Goal: Complete application form

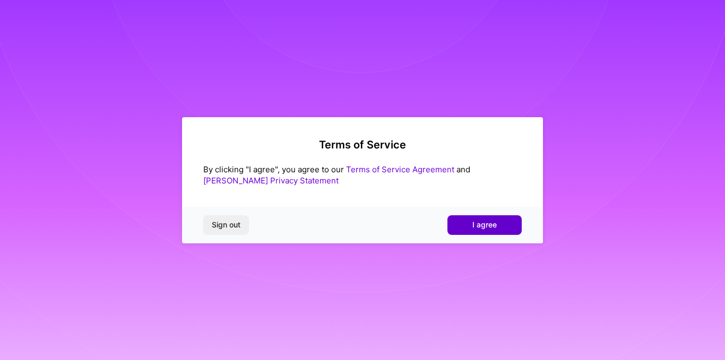
click at [481, 228] on span "I agree" at bounding box center [484, 225] width 24 height 11
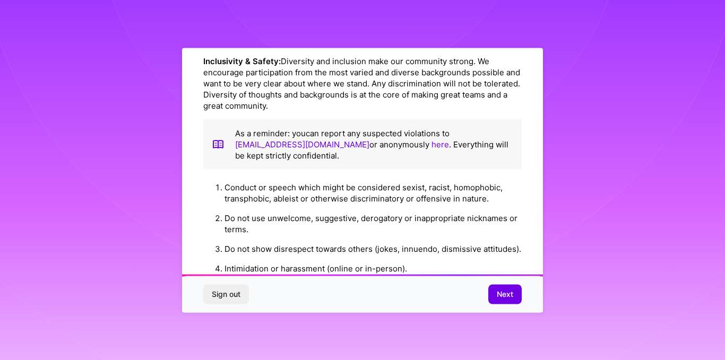
scroll to position [1217, 0]
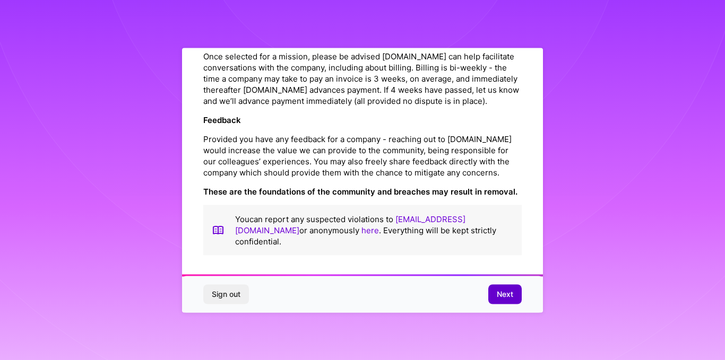
click at [499, 298] on span "Next" at bounding box center [504, 294] width 16 height 11
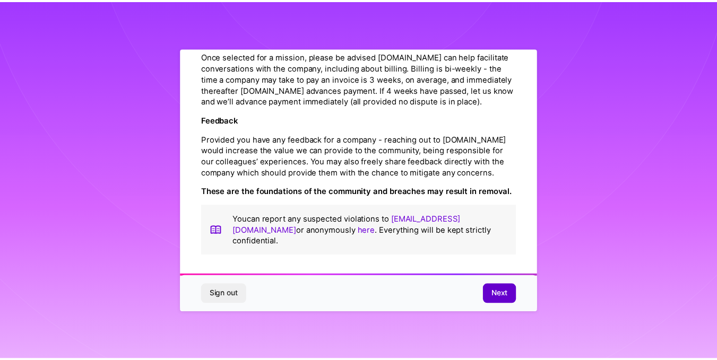
scroll to position [22, 0]
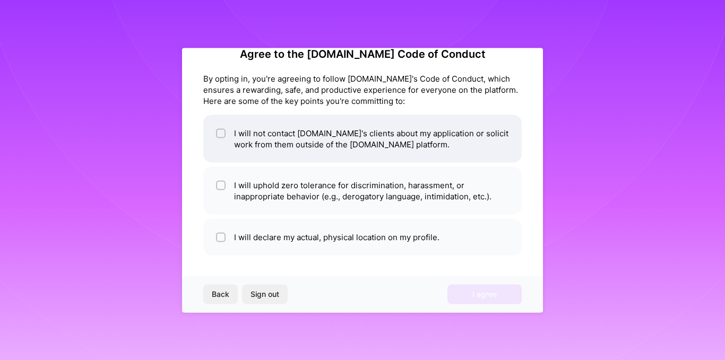
click at [310, 143] on li "I will not contact [DOMAIN_NAME]'s clients about my application or solicit work…" at bounding box center [362, 139] width 318 height 48
checkbox input "true"
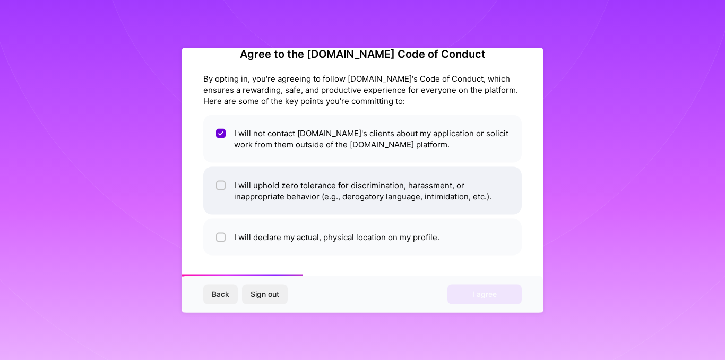
click at [280, 189] on li "I will uphold zero tolerance for discrimination, harassment, or inappropriate b…" at bounding box center [362, 191] width 318 height 48
checkbox input "true"
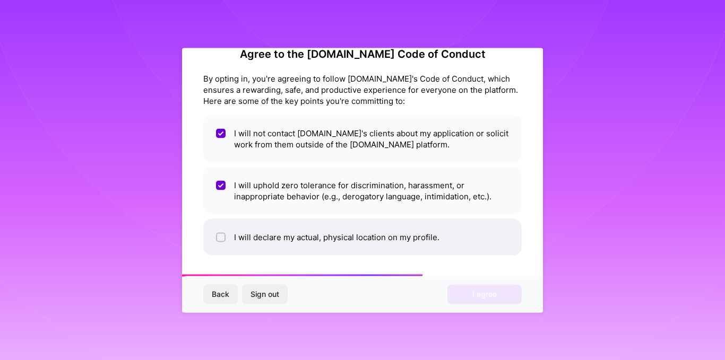
click at [274, 220] on li "I will declare my actual, physical location on my profile." at bounding box center [362, 237] width 318 height 37
checkbox input "true"
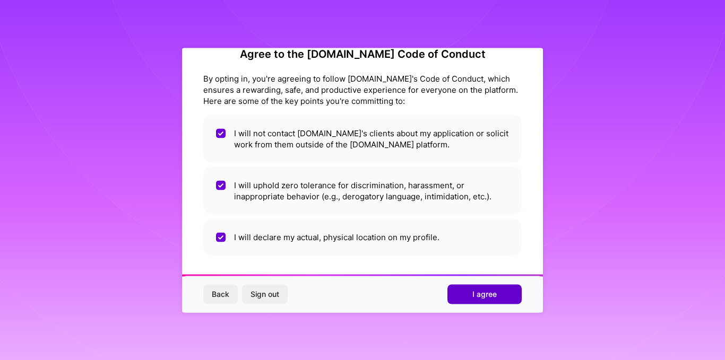
click at [477, 300] on button "I agree" at bounding box center [484, 294] width 74 height 19
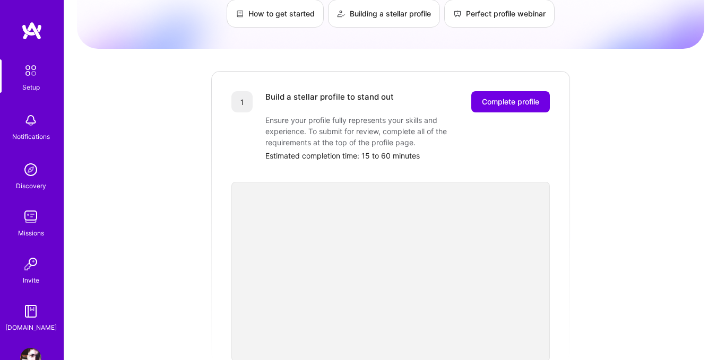
scroll to position [265, 0]
